Goal: Information Seeking & Learning: Learn about a topic

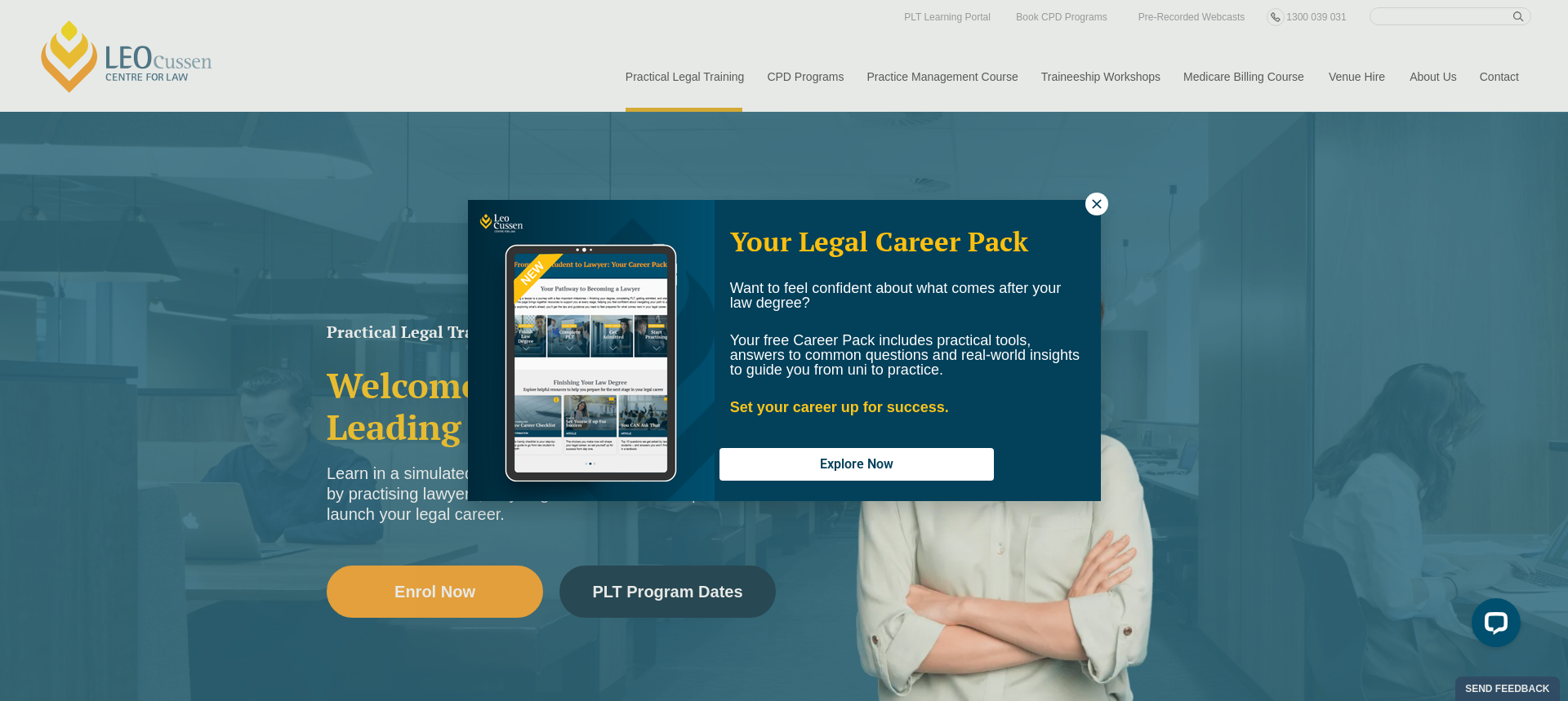
click at [1105, 199] on button at bounding box center [1097, 204] width 23 height 23
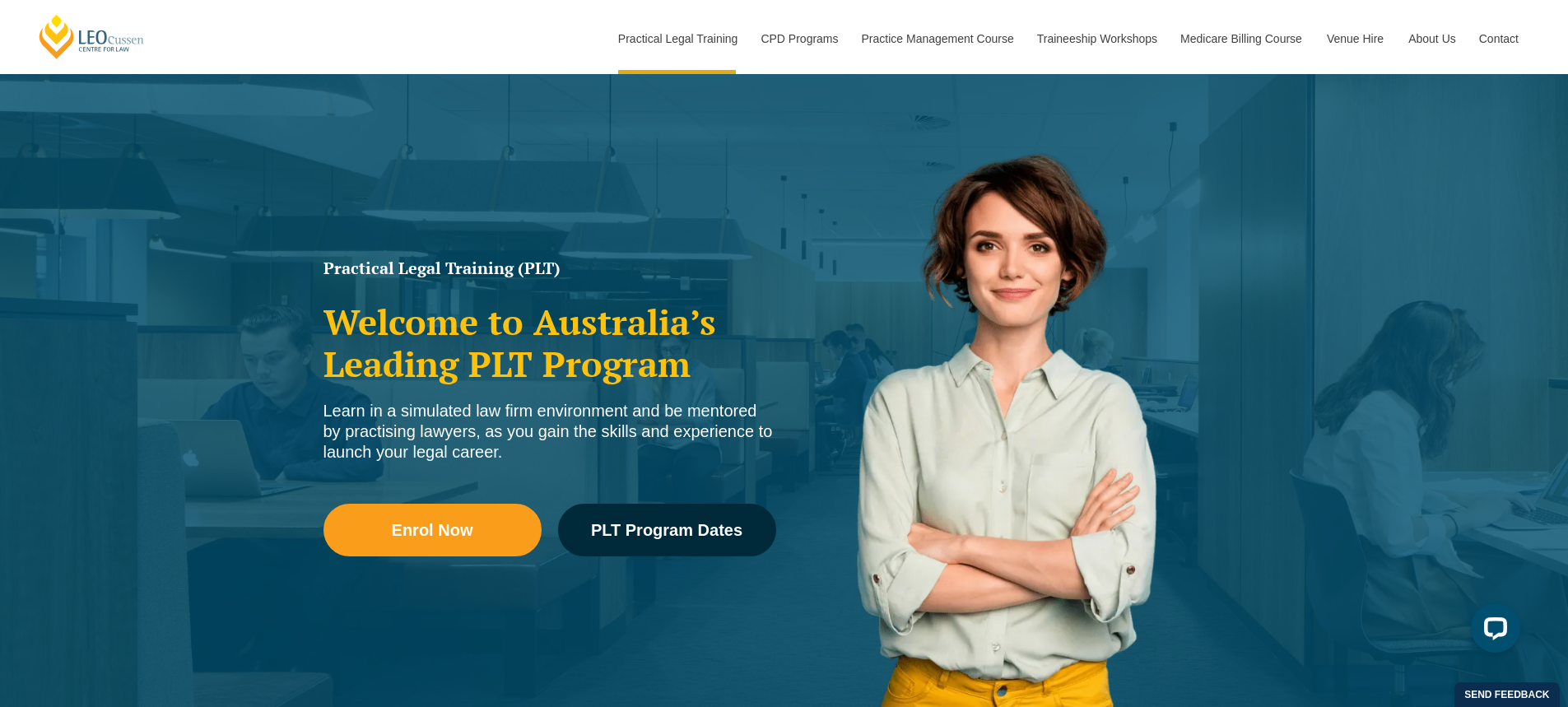
scroll to position [247, 0]
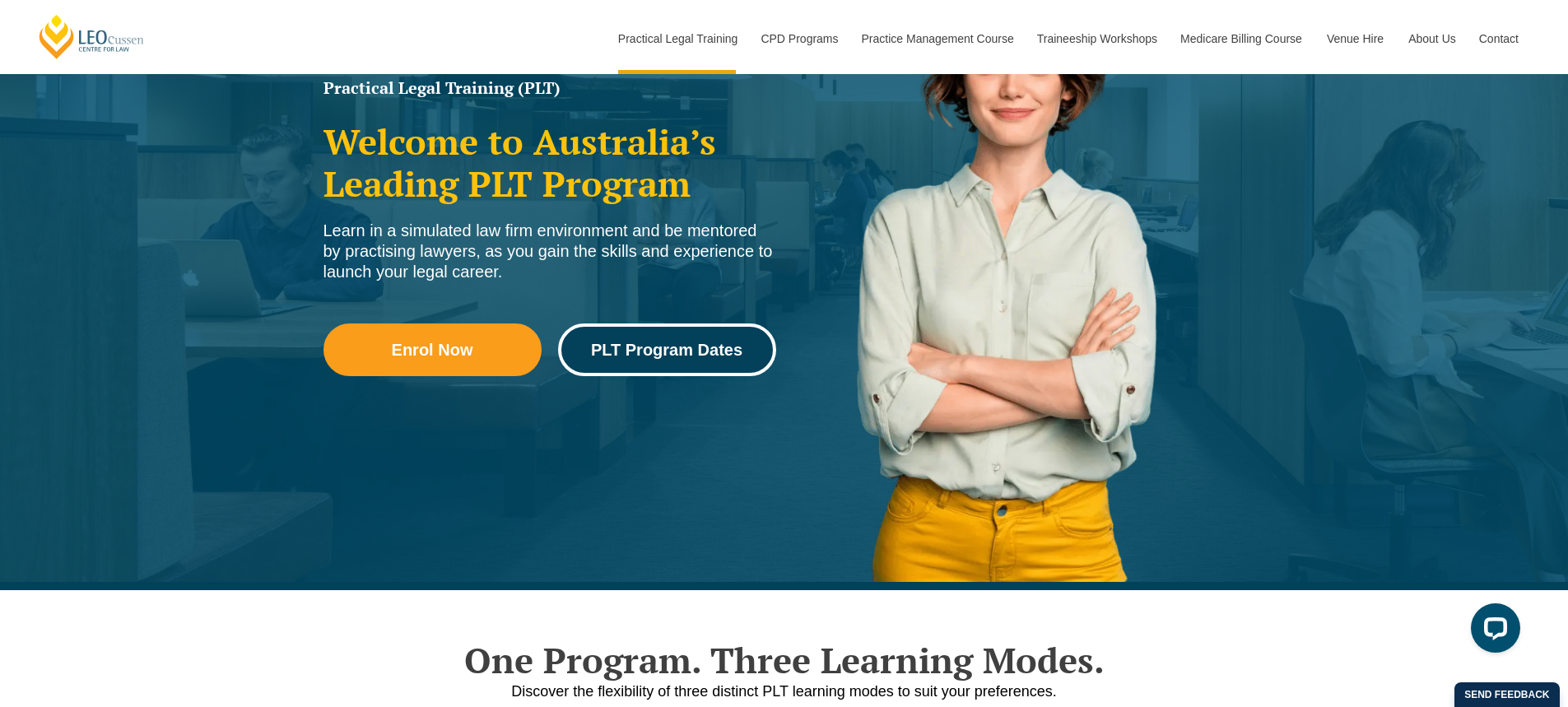
click at [699, 354] on span "PLT Program Dates" at bounding box center [667, 350] width 152 height 16
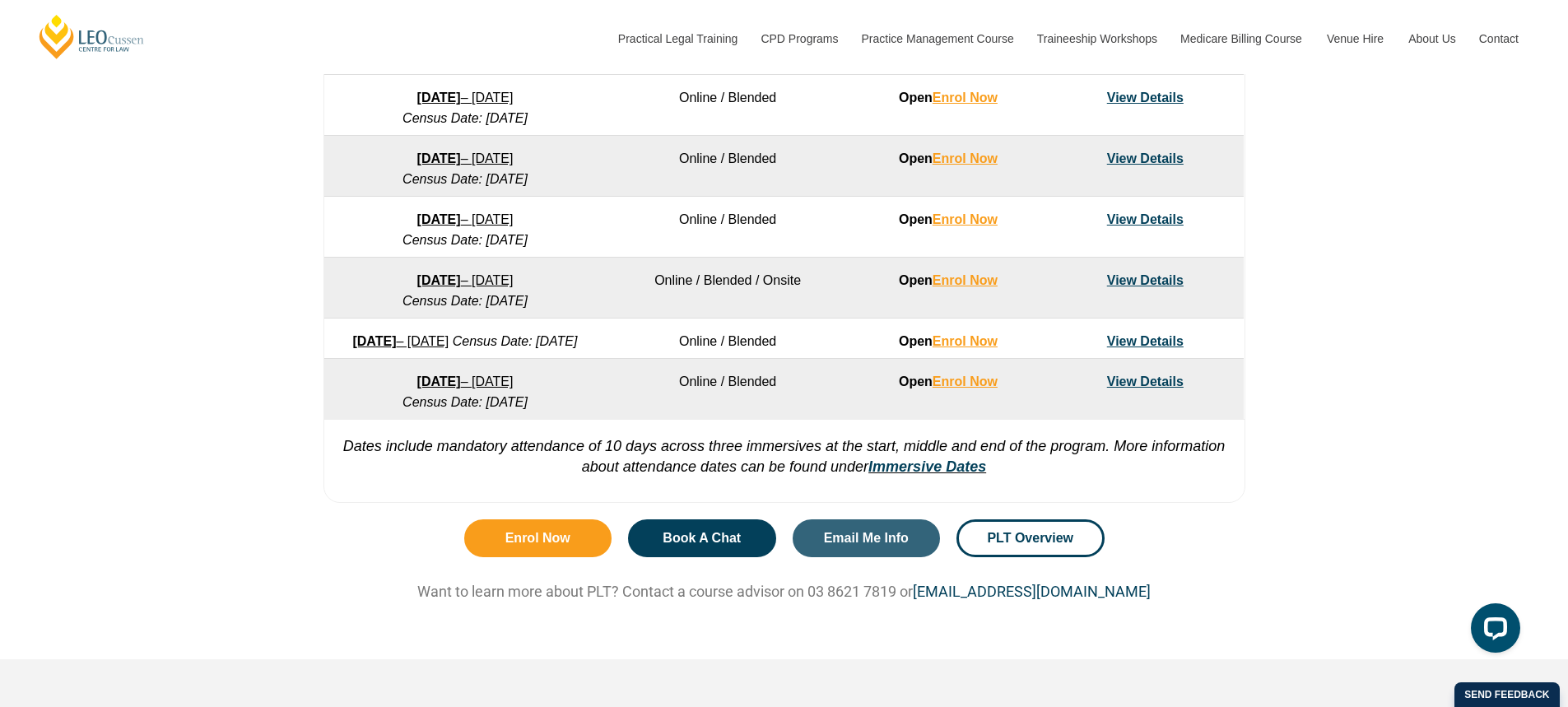
scroll to position [1235, 0]
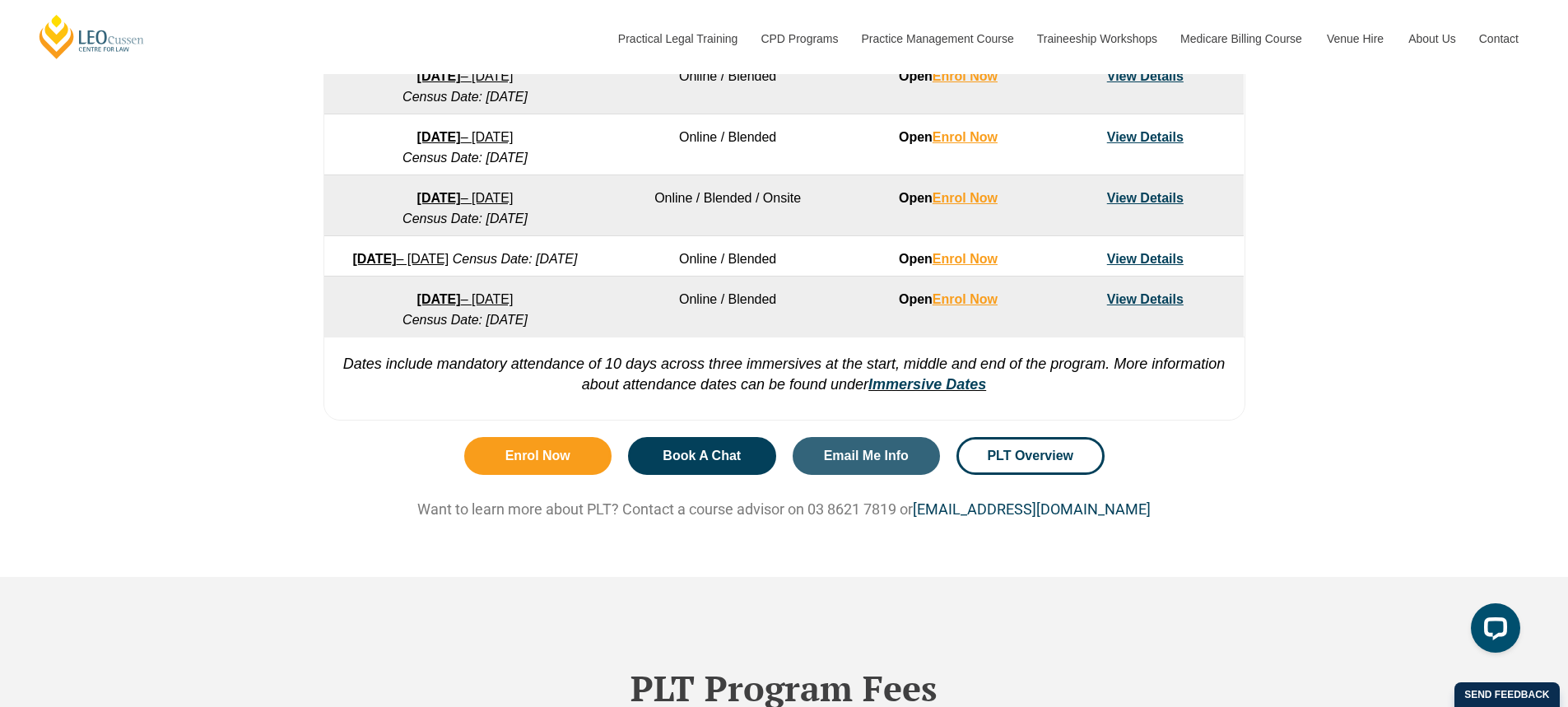
click at [776, 385] on em "Dates include mandatory attendance of 10 days across three immersives at the st…" at bounding box center [784, 373] width 882 height 37
